Goal: Task Accomplishment & Management: Manage account settings

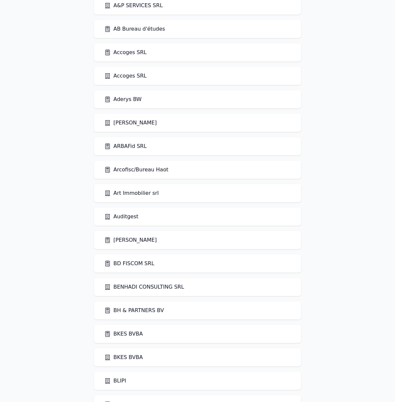
scroll to position [110, 0]
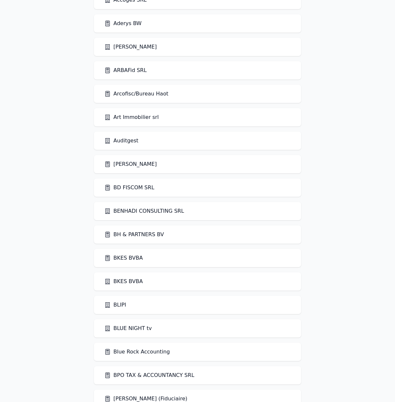
click at [128, 140] on link "Auditgest" at bounding box center [121, 141] width 34 height 8
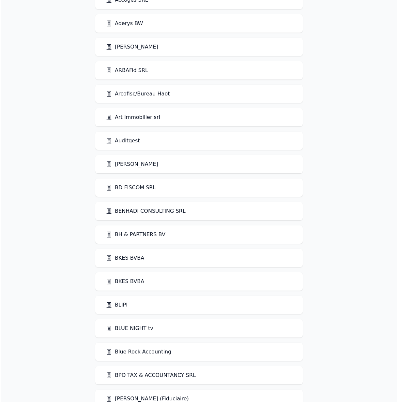
scroll to position [0, 0]
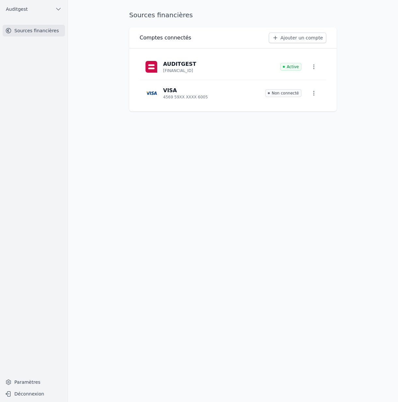
click at [56, 9] on icon "button" at bounding box center [58, 9] width 7 height 7
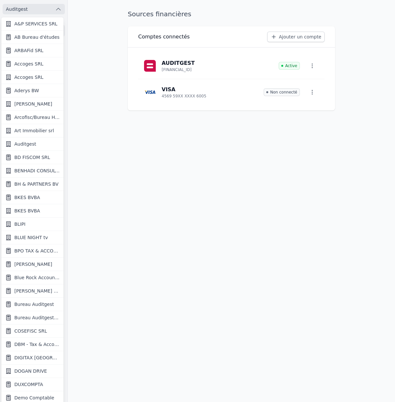
scroll to position [1, 0]
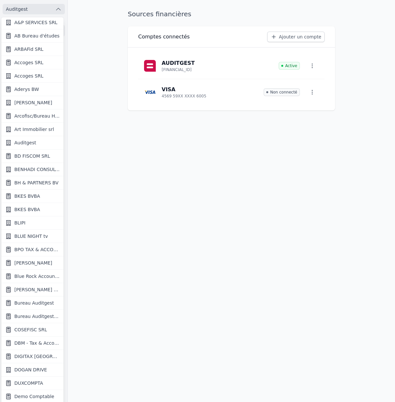
click at [39, 304] on span "Bureau Auditgest" at bounding box center [33, 303] width 39 height 7
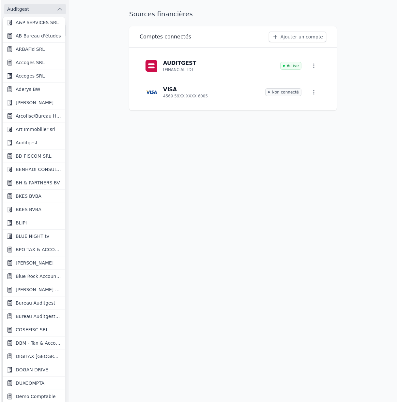
scroll to position [0, 0]
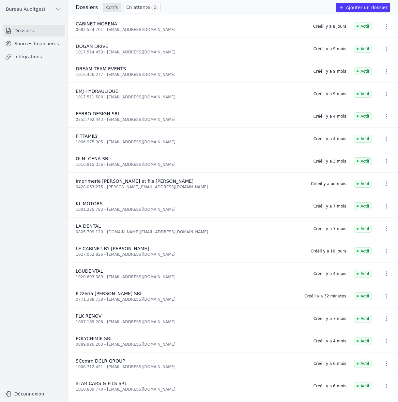
click at [28, 41] on link "Sources financières" at bounding box center [34, 44] width 62 height 12
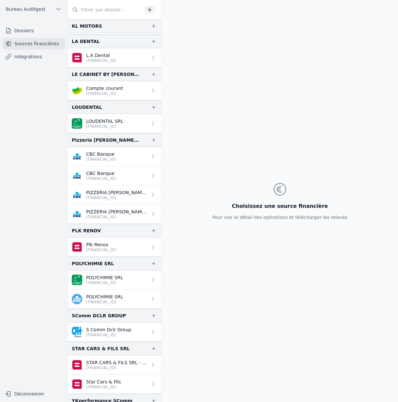
scroll to position [325, 0]
click at [116, 154] on p "CBC Banque" at bounding box center [101, 154] width 30 height 7
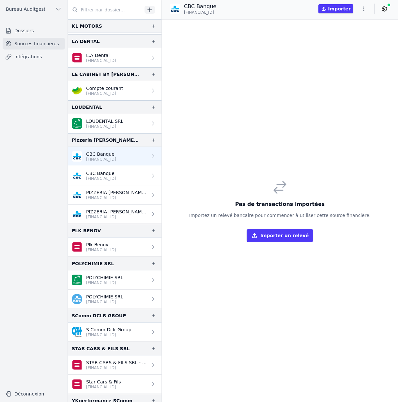
click at [115, 179] on p "[FINANCIAL_ID]" at bounding box center [101, 178] width 30 height 5
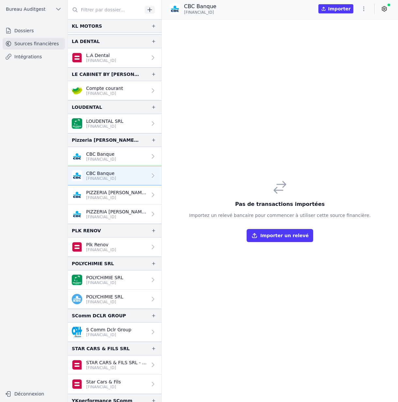
click at [116, 194] on p "PIZZERIA [PERSON_NAME] SRL" at bounding box center [116, 192] width 61 height 7
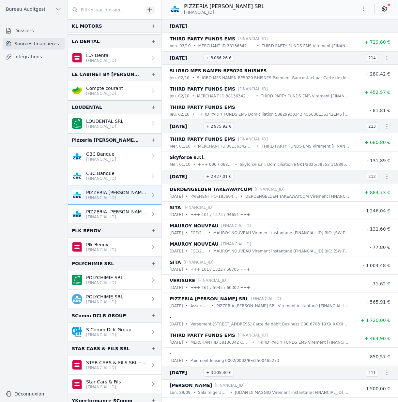
click at [117, 217] on p "[FINANCIAL_ID]" at bounding box center [116, 216] width 61 height 5
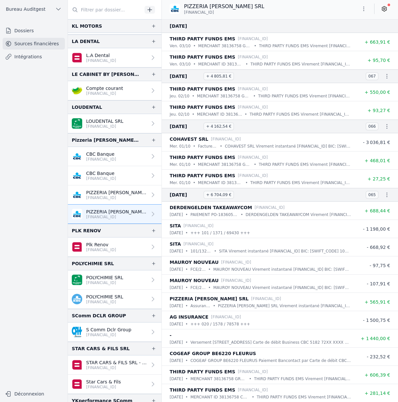
click at [111, 199] on p "[FINANCIAL_ID]" at bounding box center [116, 197] width 61 height 5
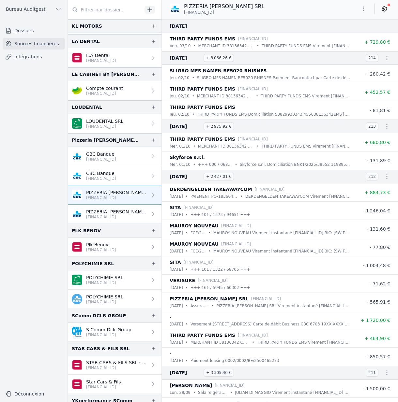
click at [113, 213] on p "PIZZERIA [PERSON_NAME] SRL" at bounding box center [116, 212] width 61 height 7
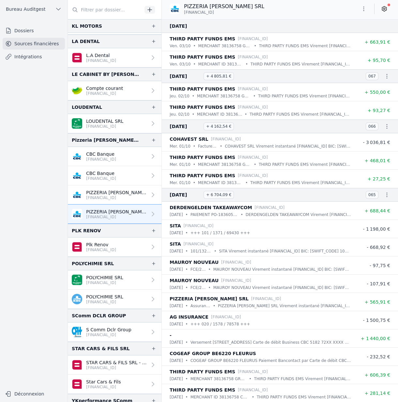
click at [111, 206] on link "PIZZERIA [PERSON_NAME] SRL [FINANCIAL_ID]" at bounding box center [115, 214] width 94 height 19
click at [106, 192] on p "PIZZERIA [PERSON_NAME] SRL" at bounding box center [116, 192] width 61 height 7
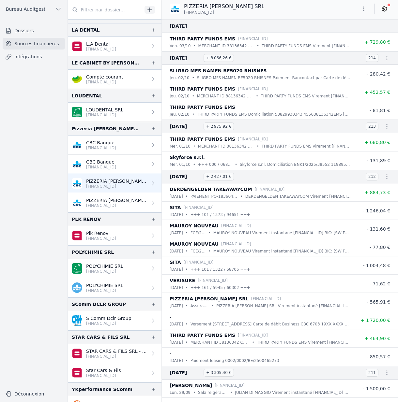
scroll to position [350, 0]
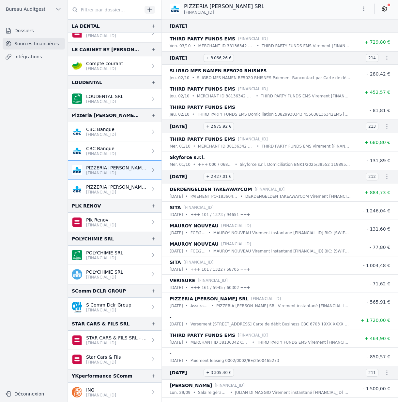
click at [128, 184] on p "PIZZERIA [PERSON_NAME] SRL" at bounding box center [116, 187] width 61 height 7
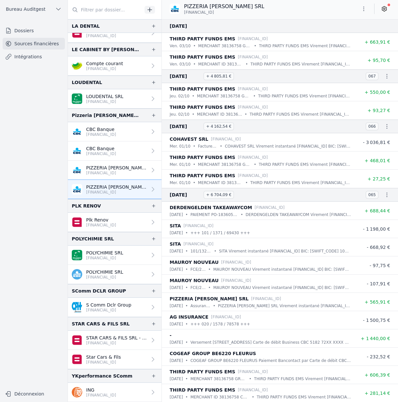
click at [127, 170] on p "[FINANCIAL_ID]" at bounding box center [116, 172] width 61 height 5
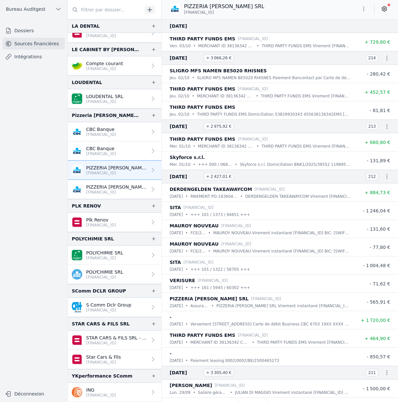
click at [114, 150] on p "CBC Banque" at bounding box center [101, 148] width 30 height 7
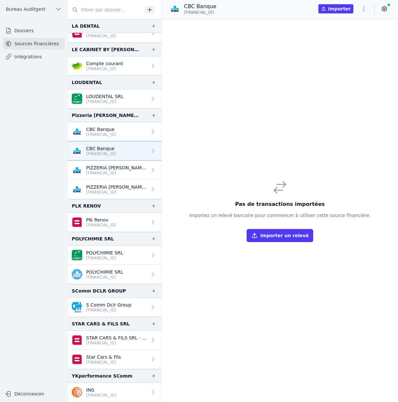
click at [116, 129] on p "CBC Banque" at bounding box center [101, 129] width 30 height 7
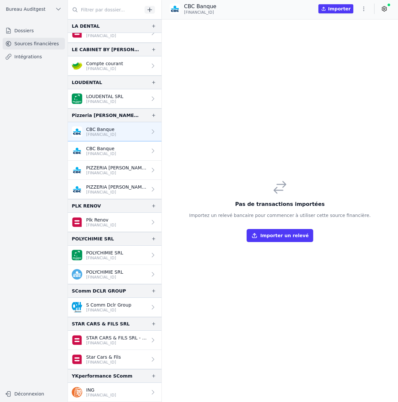
click at [152, 115] on icon "button" at bounding box center [153, 115] width 3 height 3
click at [366, 8] on icon "button" at bounding box center [363, 9] width 7 height 7
click at [287, 139] on div at bounding box center [199, 201] width 398 height 402
click at [125, 166] on p "PIZZERIA [PERSON_NAME] SRL" at bounding box center [116, 168] width 61 height 7
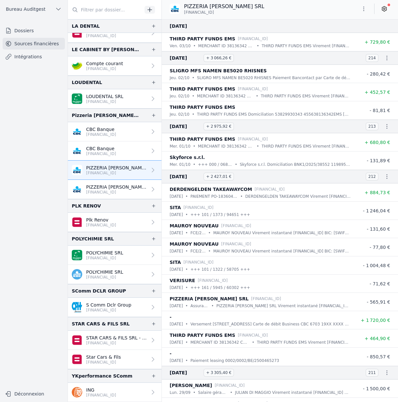
click at [364, 7] on icon "button" at bounding box center [363, 9] width 7 height 7
click at [364, 7] on div at bounding box center [199, 201] width 398 height 402
click at [128, 132] on link "CBC Banque [FINANCIAL_ID]" at bounding box center [115, 131] width 94 height 19
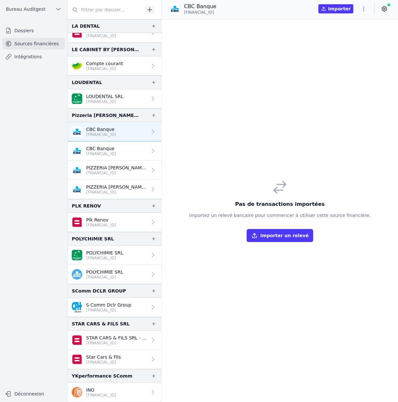
click at [365, 7] on icon "button" at bounding box center [363, 9] width 7 height 7
click at [351, 60] on button "Supprimer" at bounding box center [347, 59] width 47 height 12
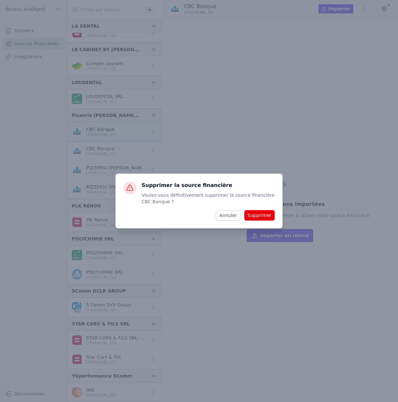
click at [270, 218] on button "Supprimer" at bounding box center [259, 215] width 30 height 10
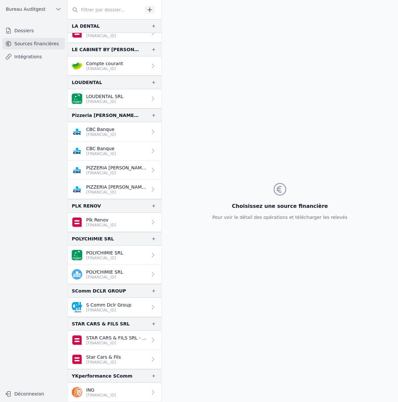
scroll to position [330, 0]
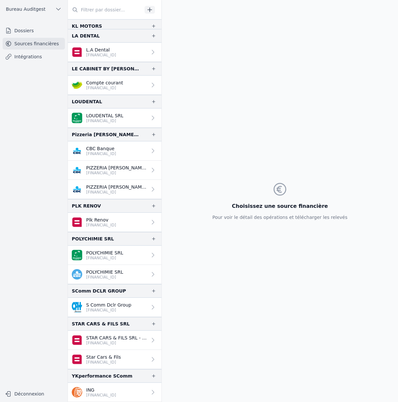
click at [142, 152] on link "CBC Banque [FINANCIAL_ID]" at bounding box center [115, 150] width 94 height 19
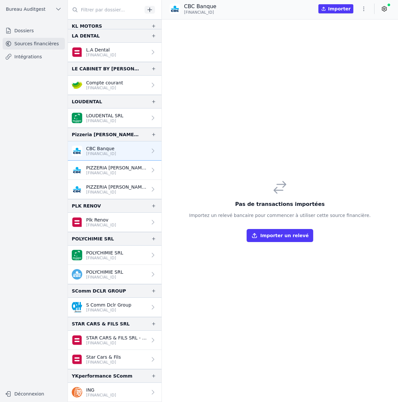
click at [361, 12] on button "button" at bounding box center [363, 9] width 13 height 10
click at [340, 60] on button "Supprimer" at bounding box center [347, 59] width 47 height 12
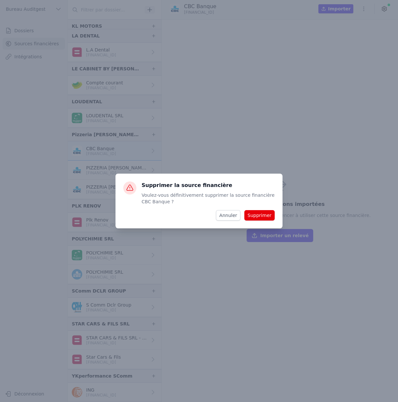
click at [259, 217] on button "Supprimer" at bounding box center [259, 215] width 30 height 10
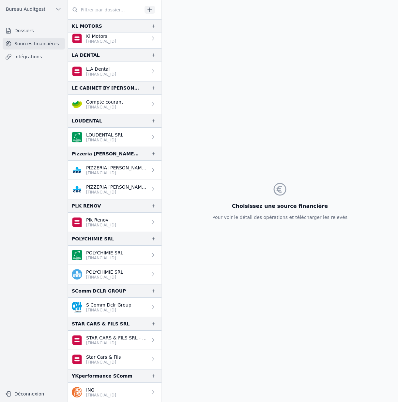
scroll to position [311, 0]
